Goal: Task Accomplishment & Management: Manage account settings

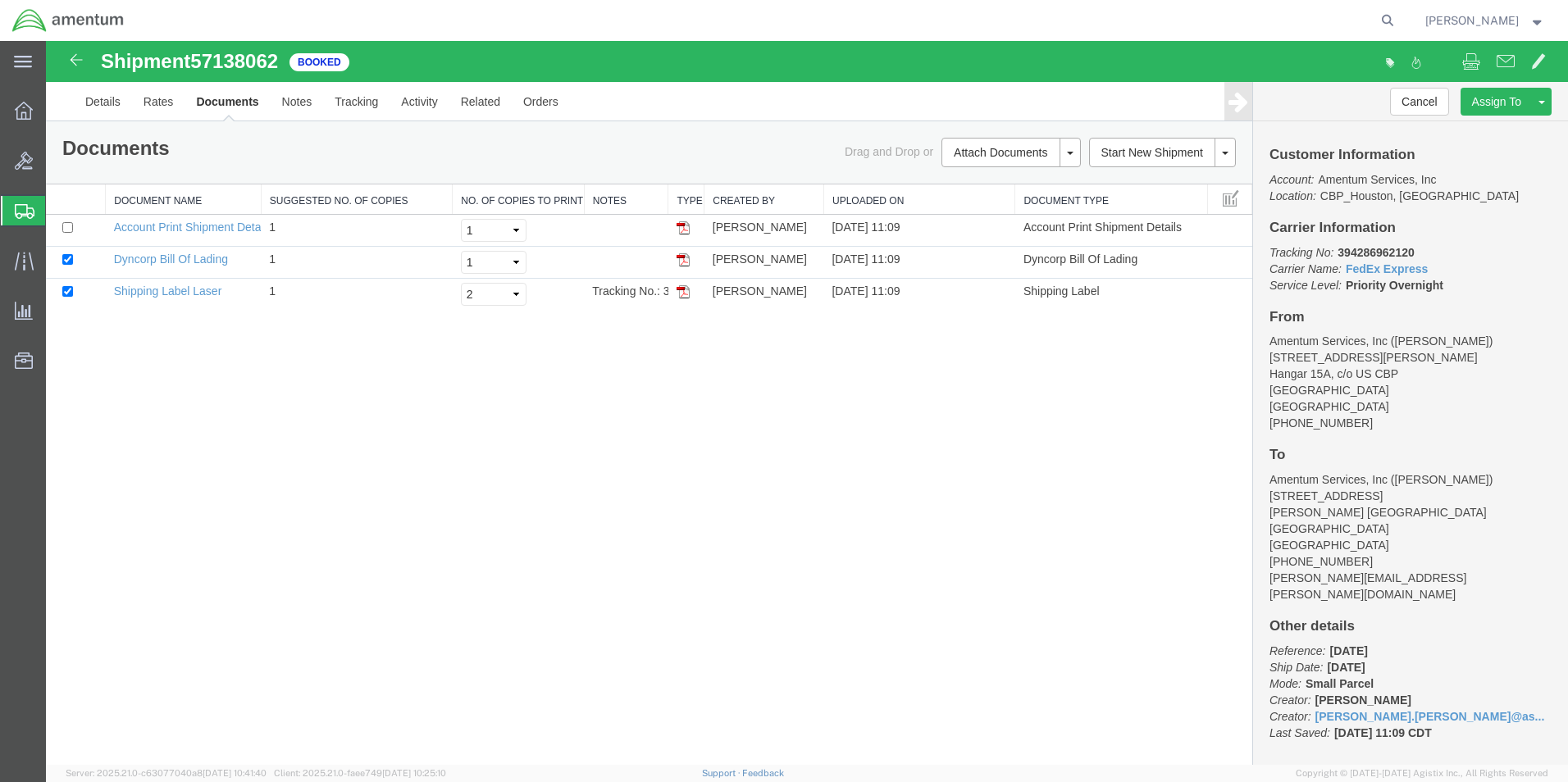
click at [58, 210] on span "Shipments" at bounding box center [51, 211] width 13 height 32
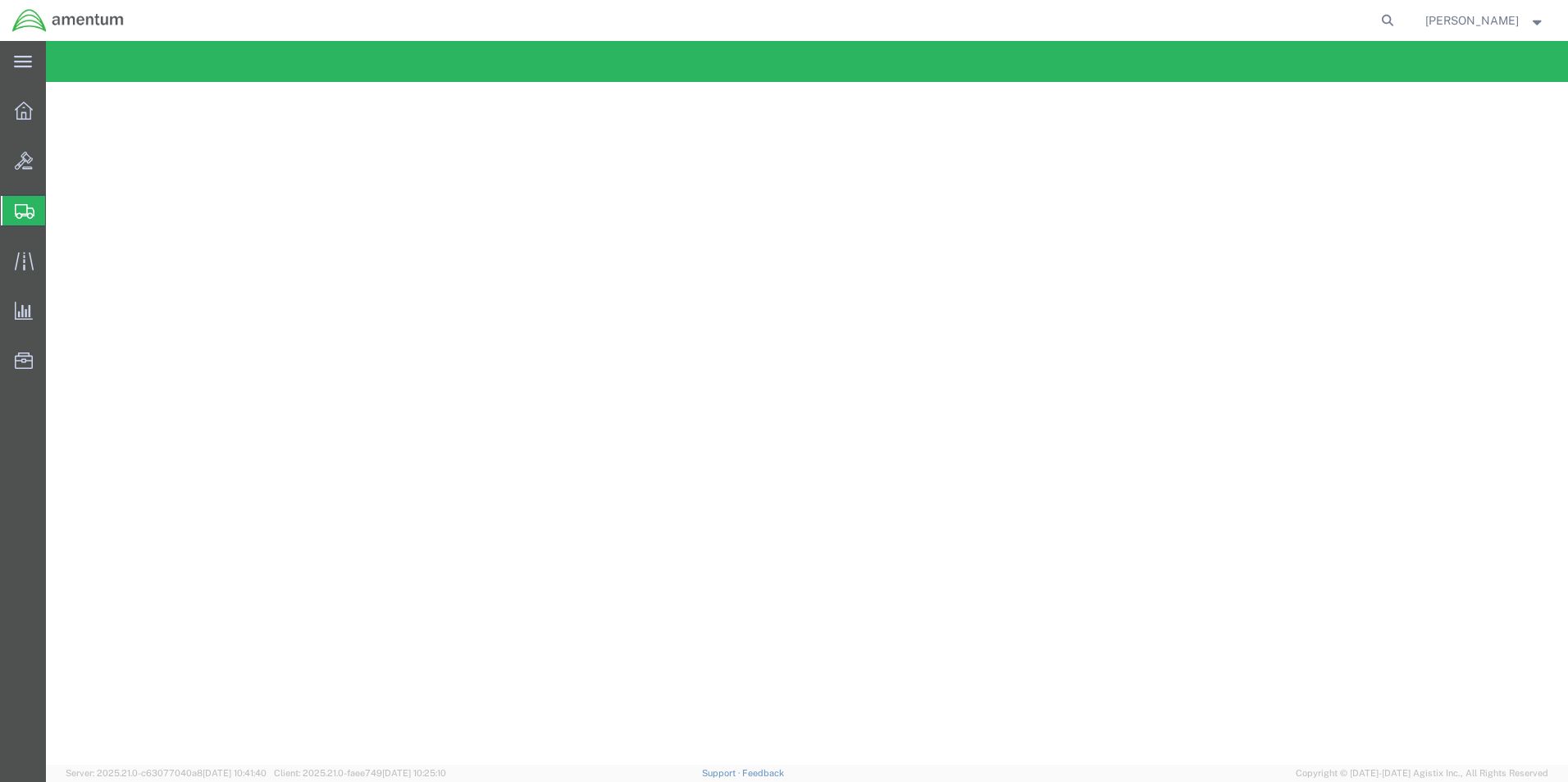
click at [0, 0] on span "Shipment Manager" at bounding box center [0, 0] width 0 height 0
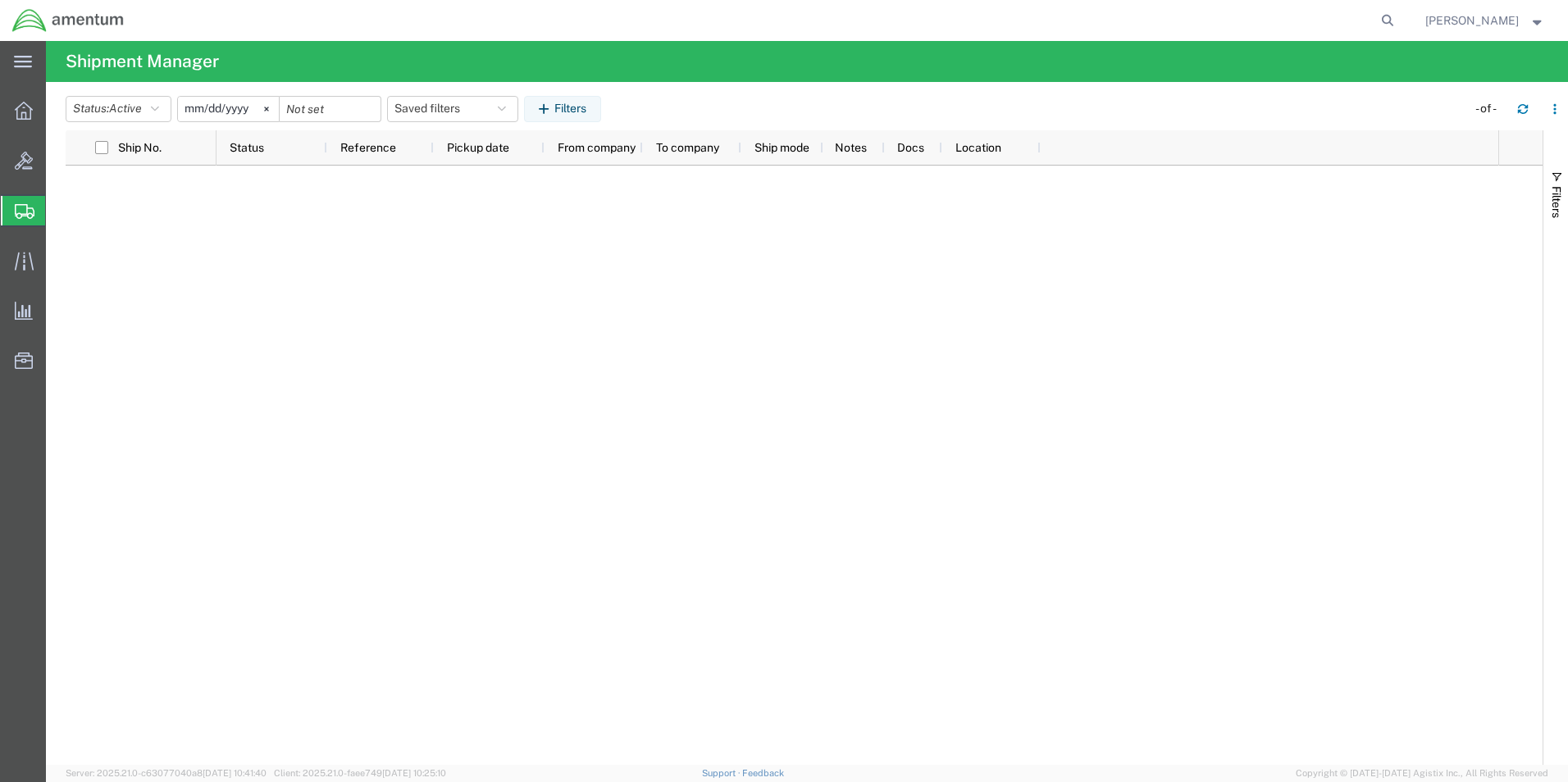
click at [0, 0] on span "Shipment Manager" at bounding box center [0, 0] width 0 height 0
click at [217, 110] on input "[DATE]" at bounding box center [229, 110] width 101 height 25
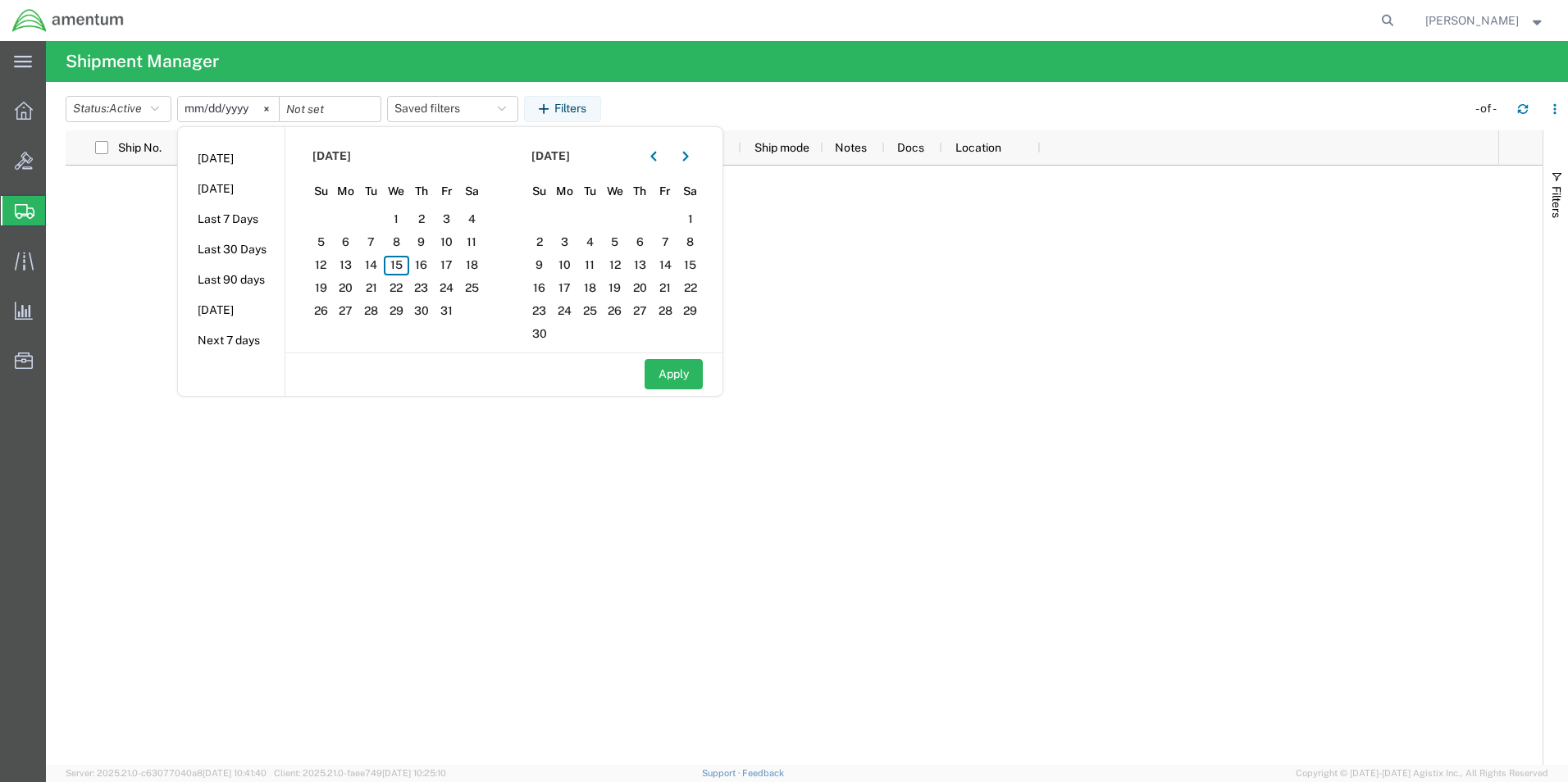
click at [117, 242] on div at bounding box center [804, 465] width 1478 height 599
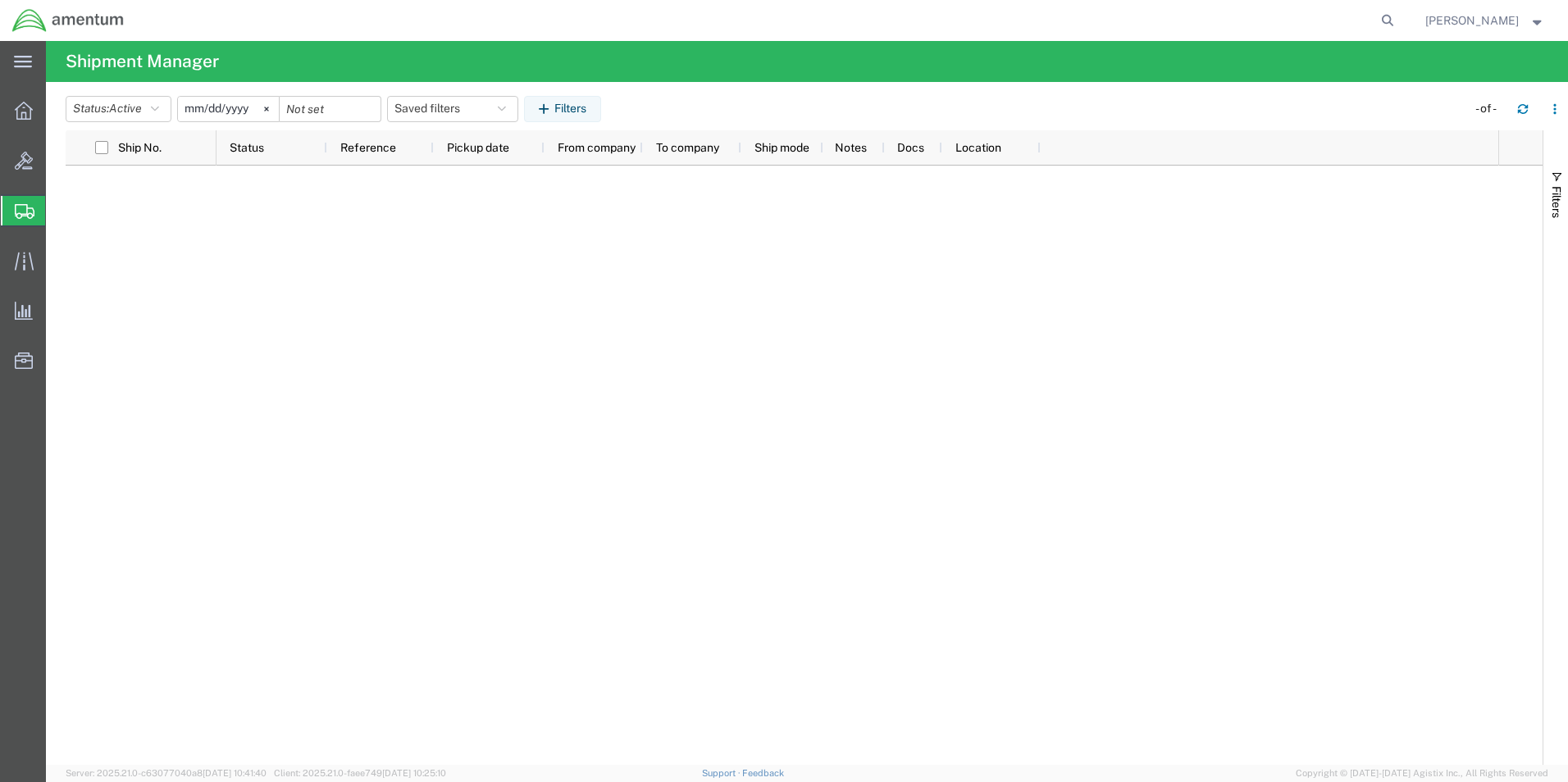
click at [0, 0] on span "Shipment Manager" at bounding box center [0, 0] width 0 height 0
click at [58, 211] on span "Shipments" at bounding box center [51, 211] width 13 height 32
click at [0, 0] on span "Shipment Manager" at bounding box center [0, 0] width 0 height 0
click at [131, 115] on span "Active" at bounding box center [126, 109] width 32 height 15
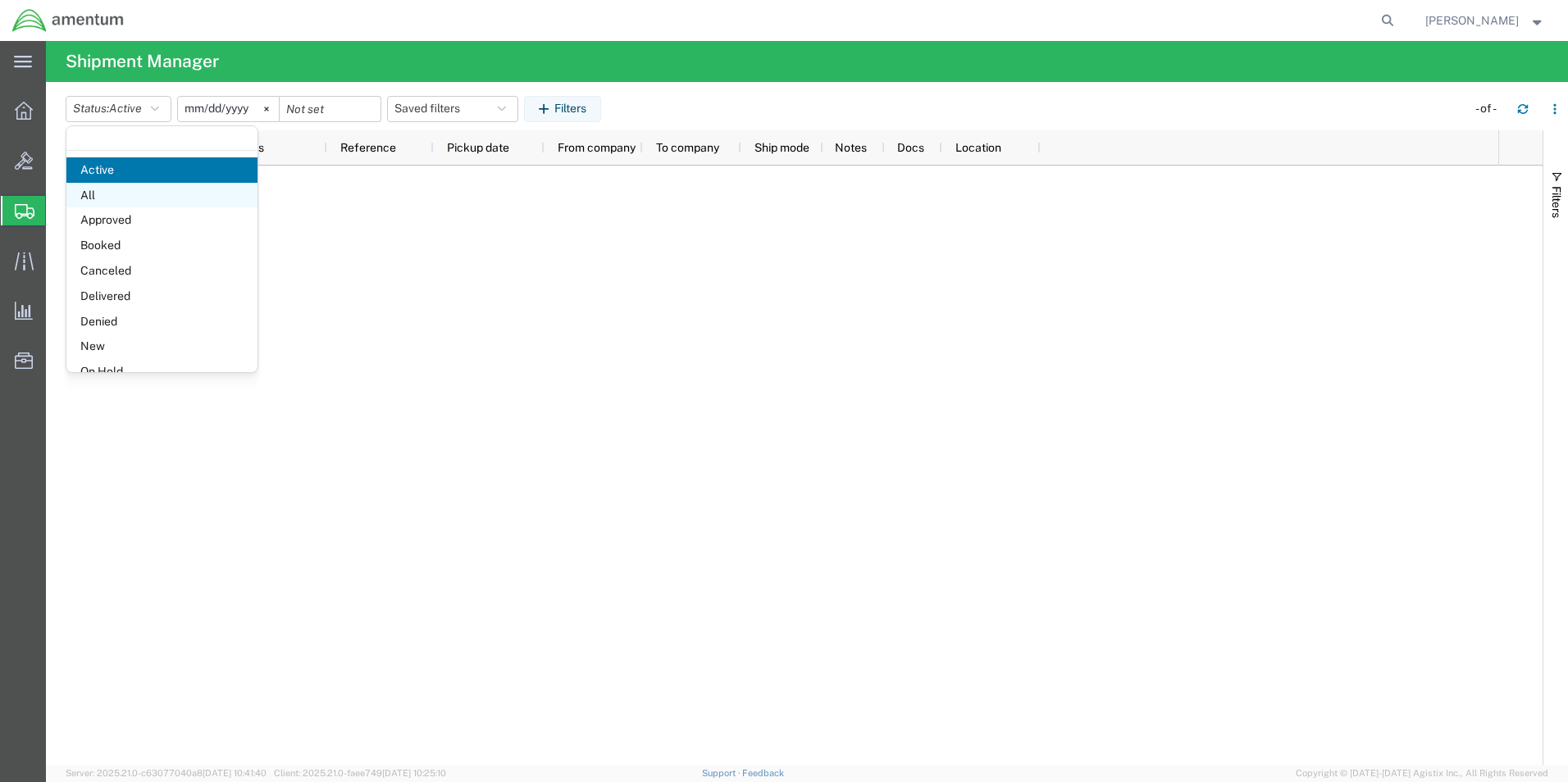
click at [158, 204] on span "All" at bounding box center [162, 195] width 191 height 26
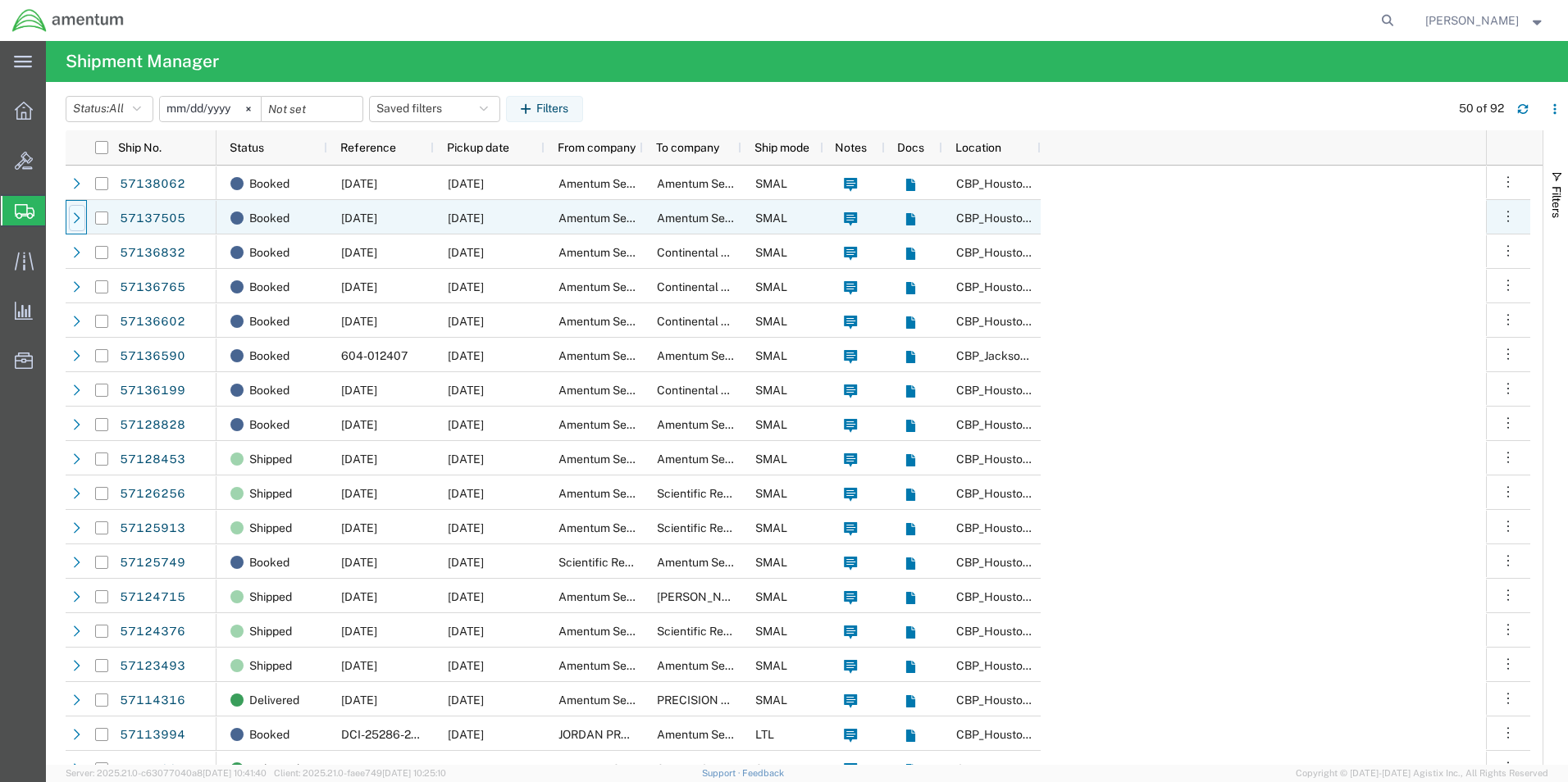
click at [79, 220] on icon at bounding box center [77, 218] width 11 height 11
